Goal: Task Accomplishment & Management: Use online tool/utility

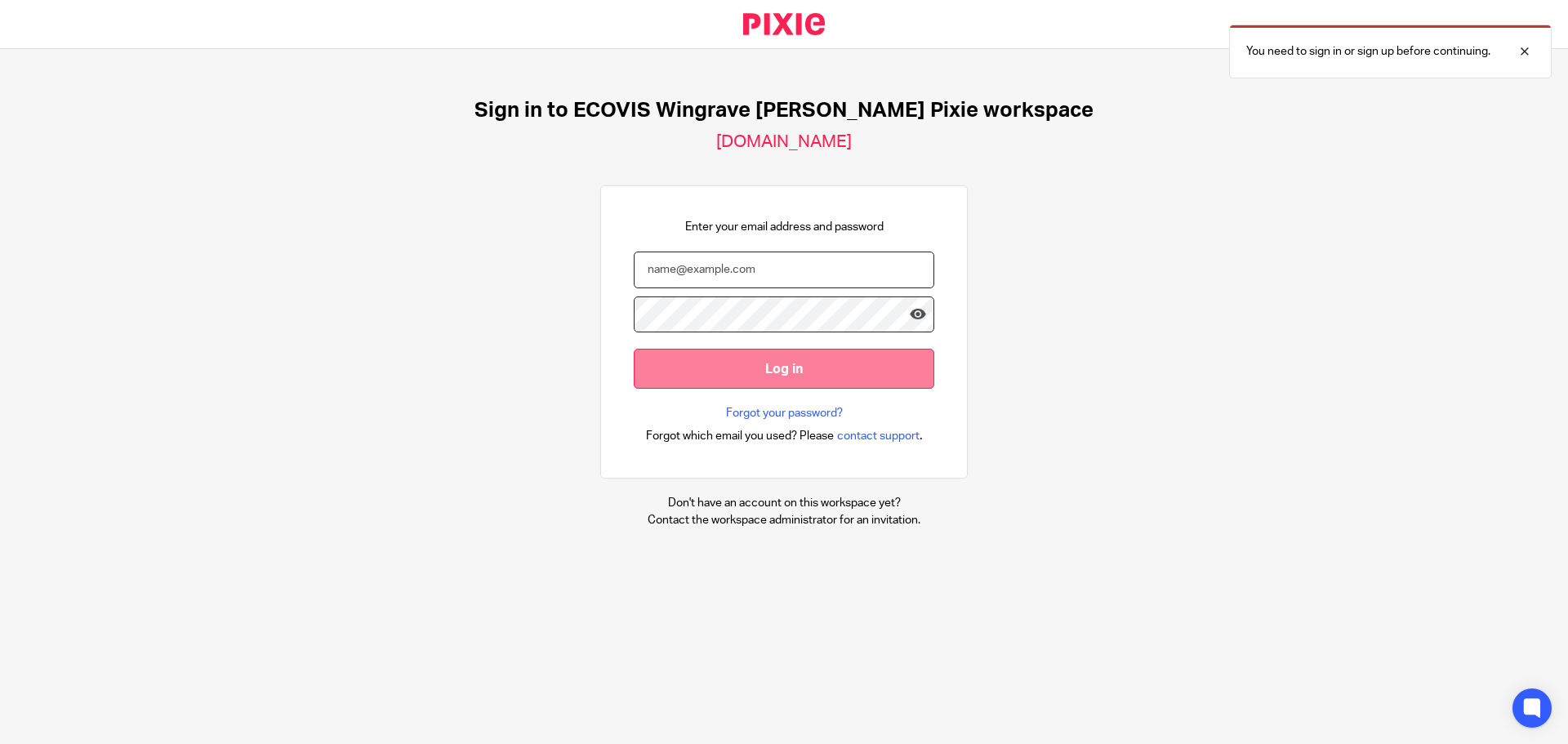
type input "tom.carter@ecovis.co.uk"
click at [754, 384] on input "Log in" at bounding box center [784, 369] width 301 height 40
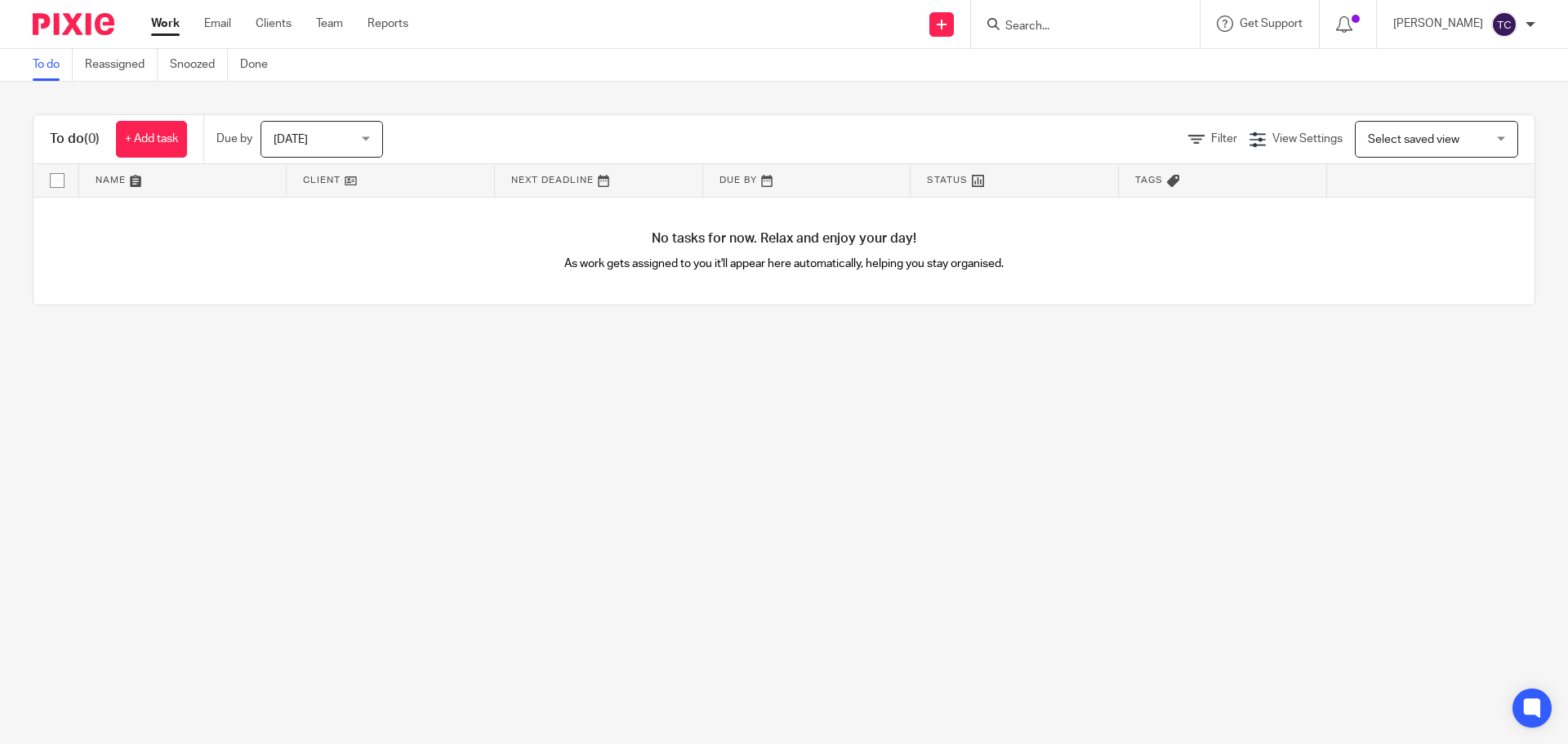
click at [1067, 9] on div at bounding box center [1085, 24] width 229 height 48
click at [1070, 27] on input "Search" at bounding box center [1077, 27] width 147 height 15
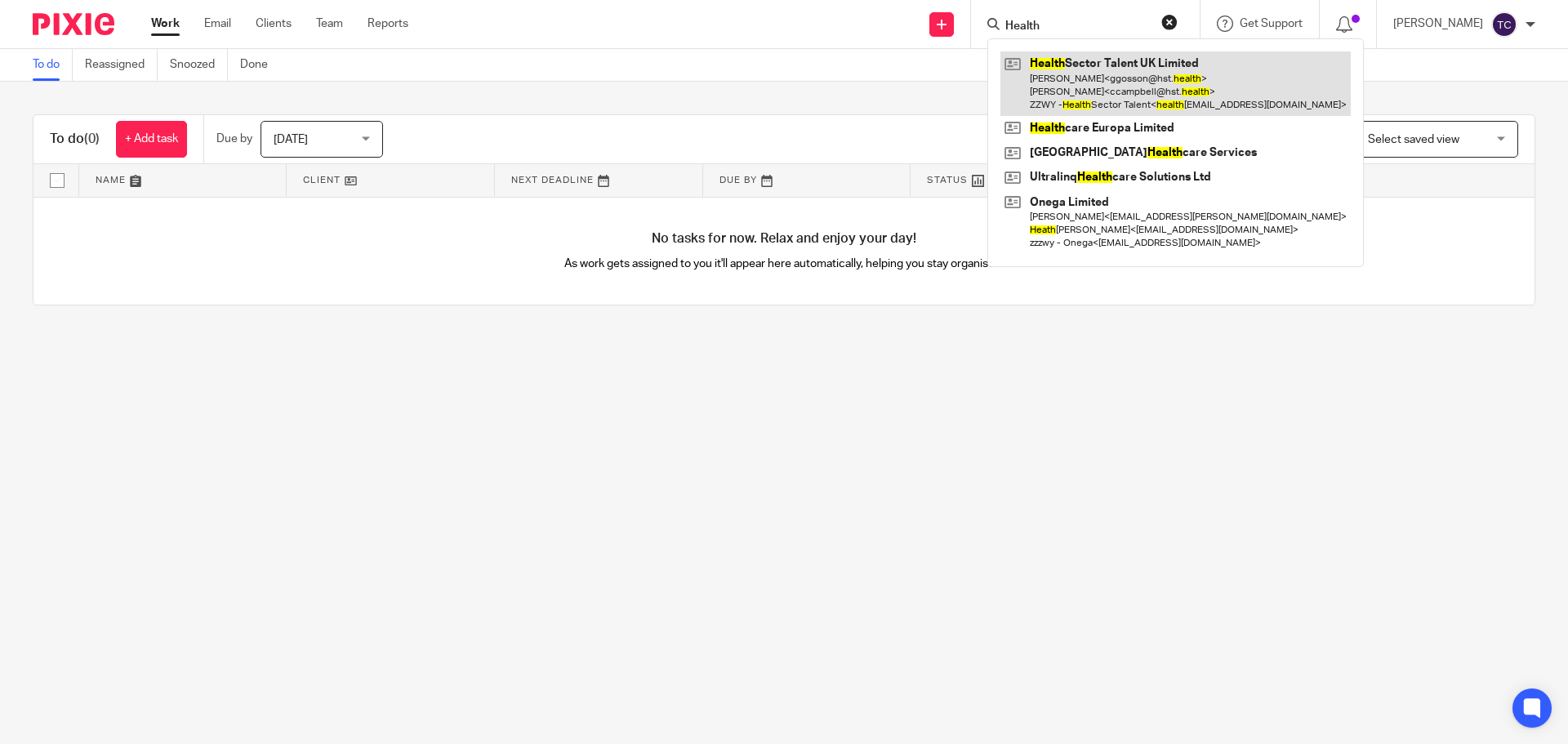
type input "Health"
click at [1108, 85] on link at bounding box center [1176, 84] width 351 height 65
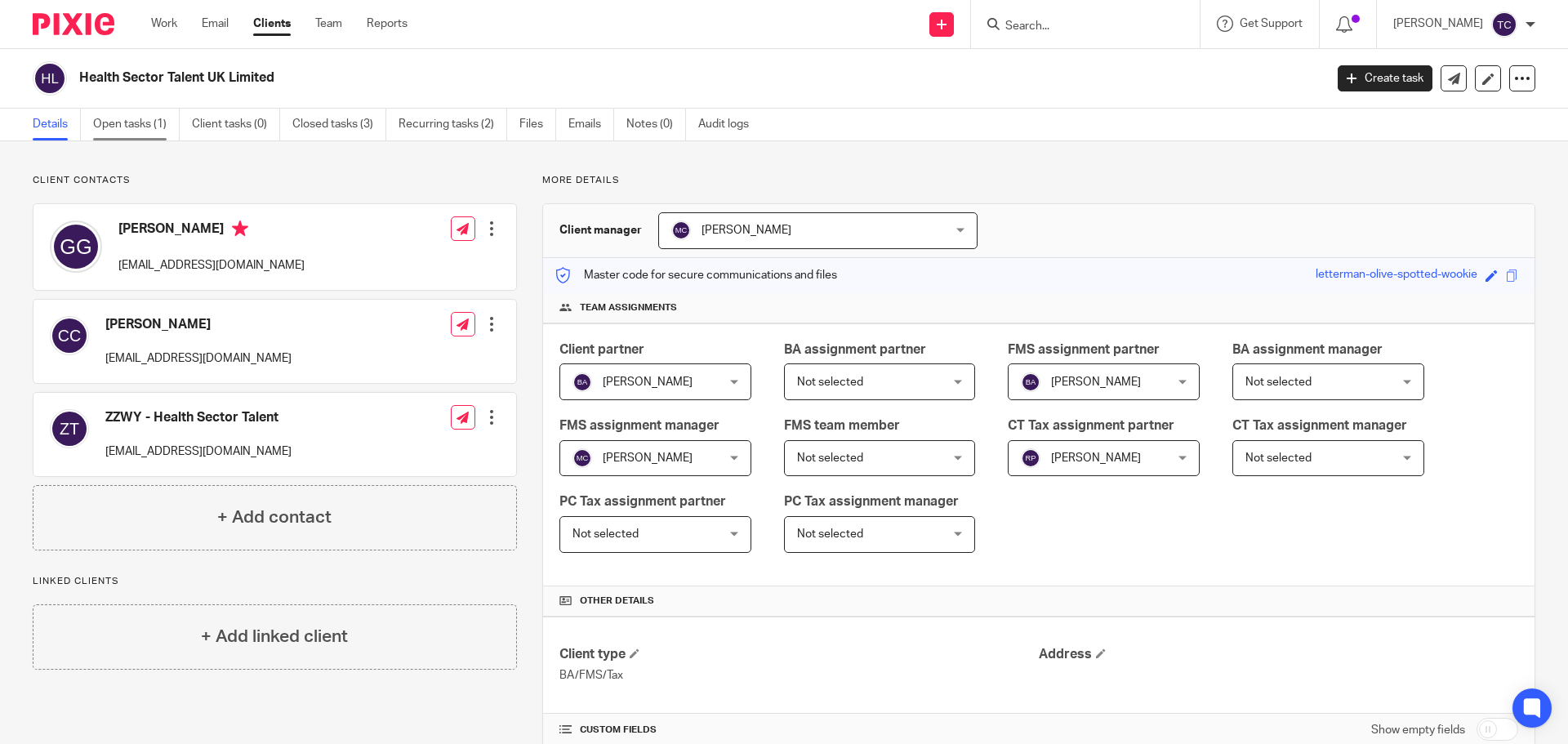
click at [144, 119] on link "Open tasks (1)" at bounding box center [136, 124] width 87 height 32
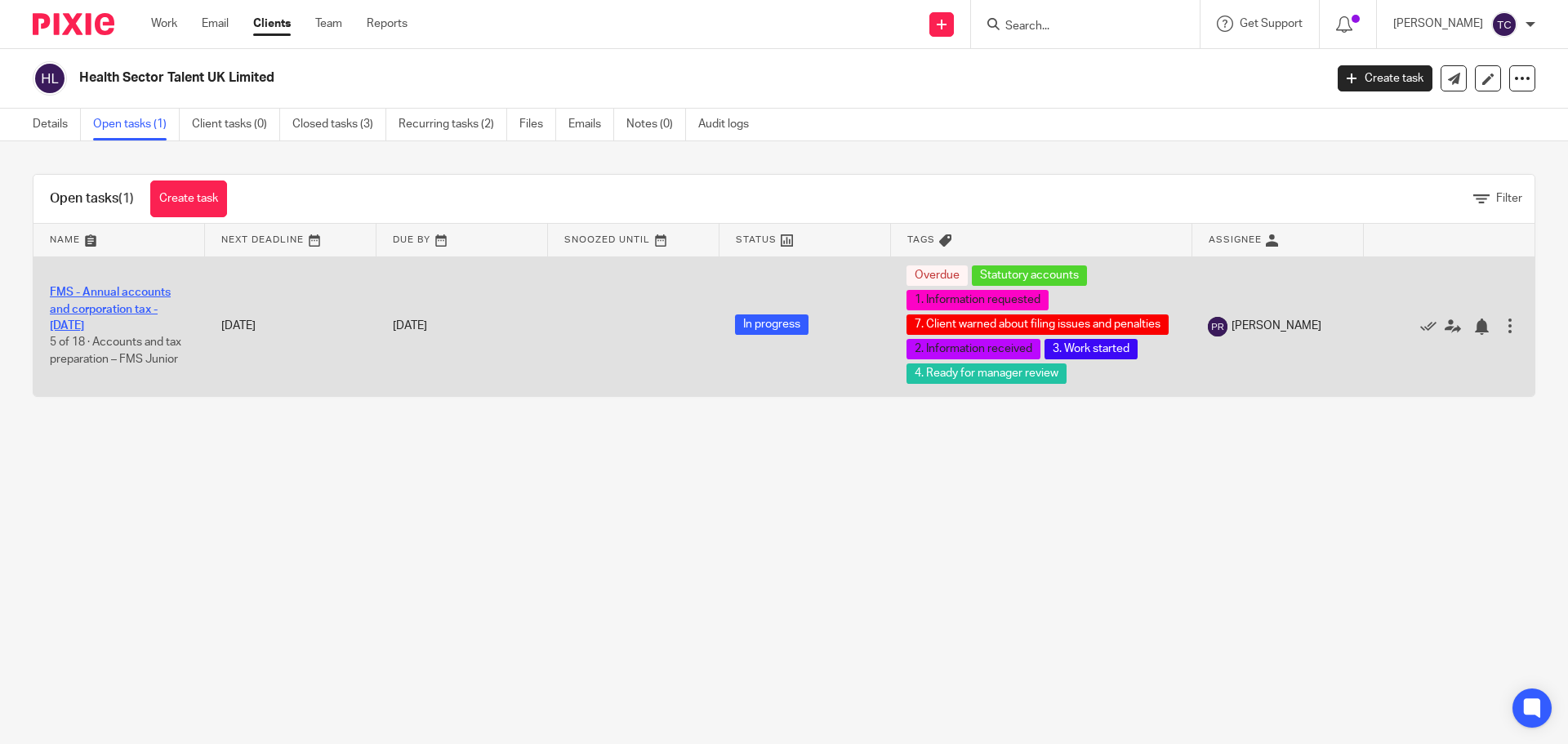
click at [112, 309] on link "FMS - Annual accounts and corporation tax - December 2024" at bounding box center [110, 309] width 121 height 45
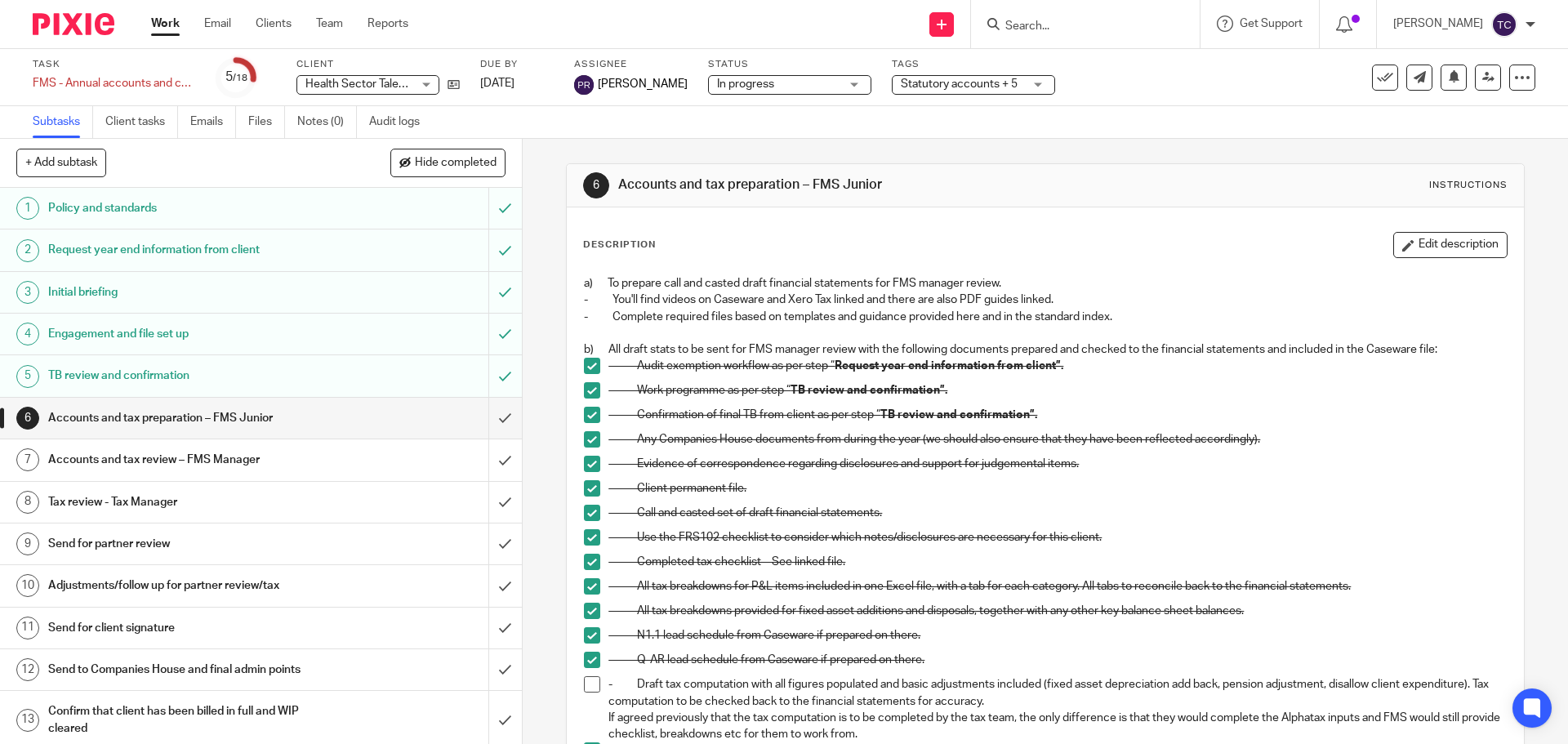
scroll to position [367, 0]
